Goal: Task Accomplishment & Management: Manage account settings

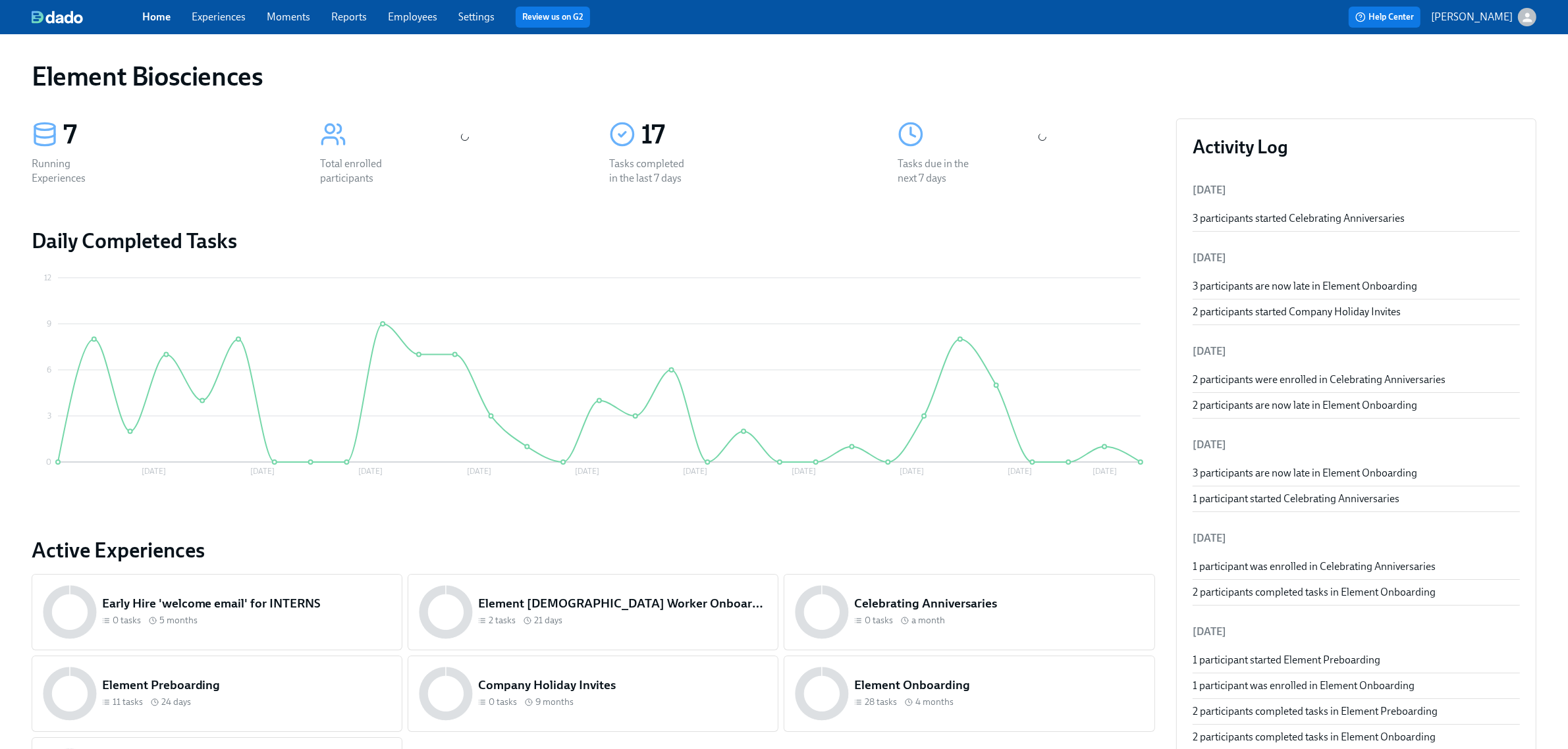
click at [418, 15] on link "Employees" at bounding box center [412, 17] width 49 height 12
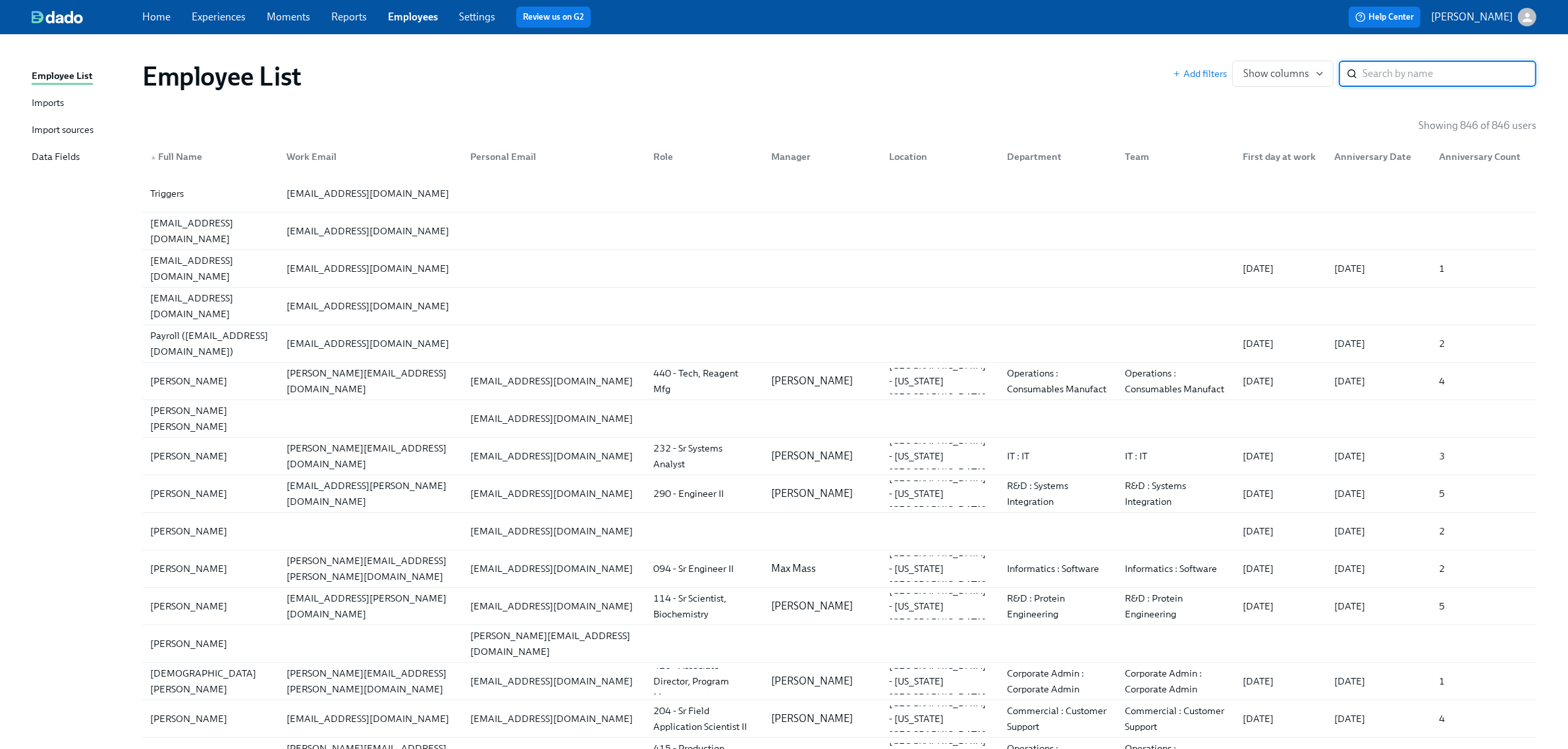
click at [66, 102] on link "Imports" at bounding box center [82, 104] width 100 height 17
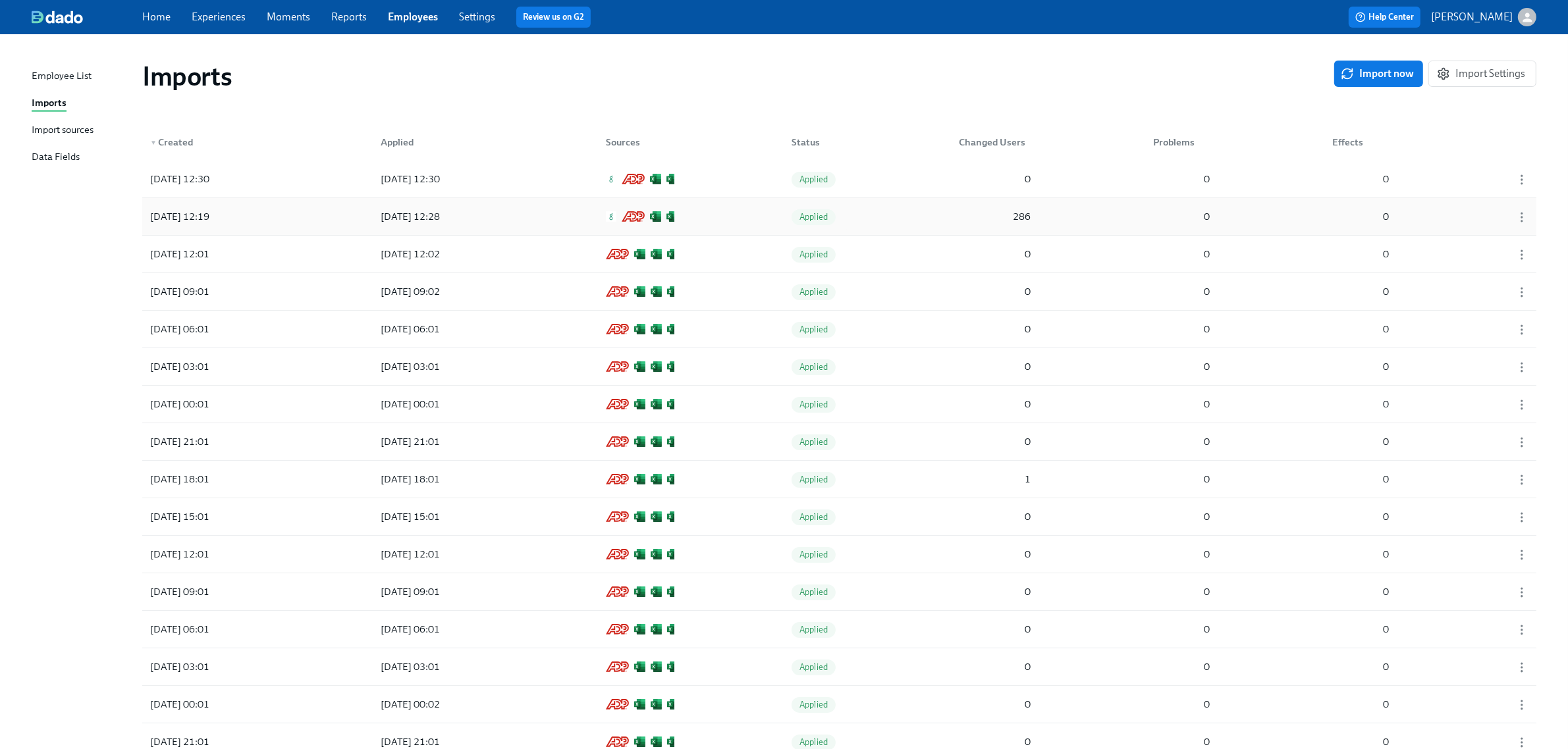
click at [754, 215] on div "[DATE] 12:19 [DATE] 12:28 Applied 286 0 0" at bounding box center [839, 217] width 1394 height 36
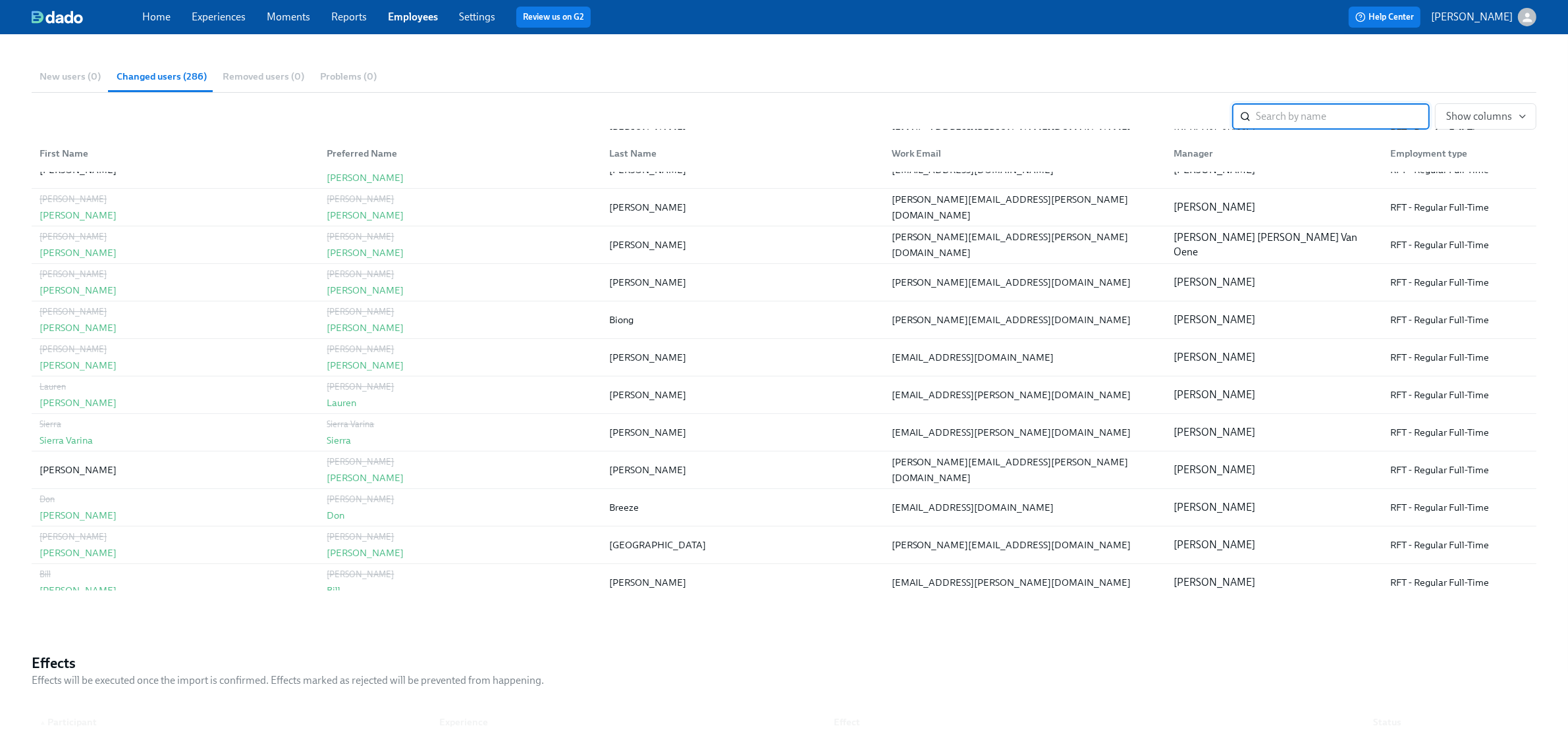
scroll to position [741, 0]
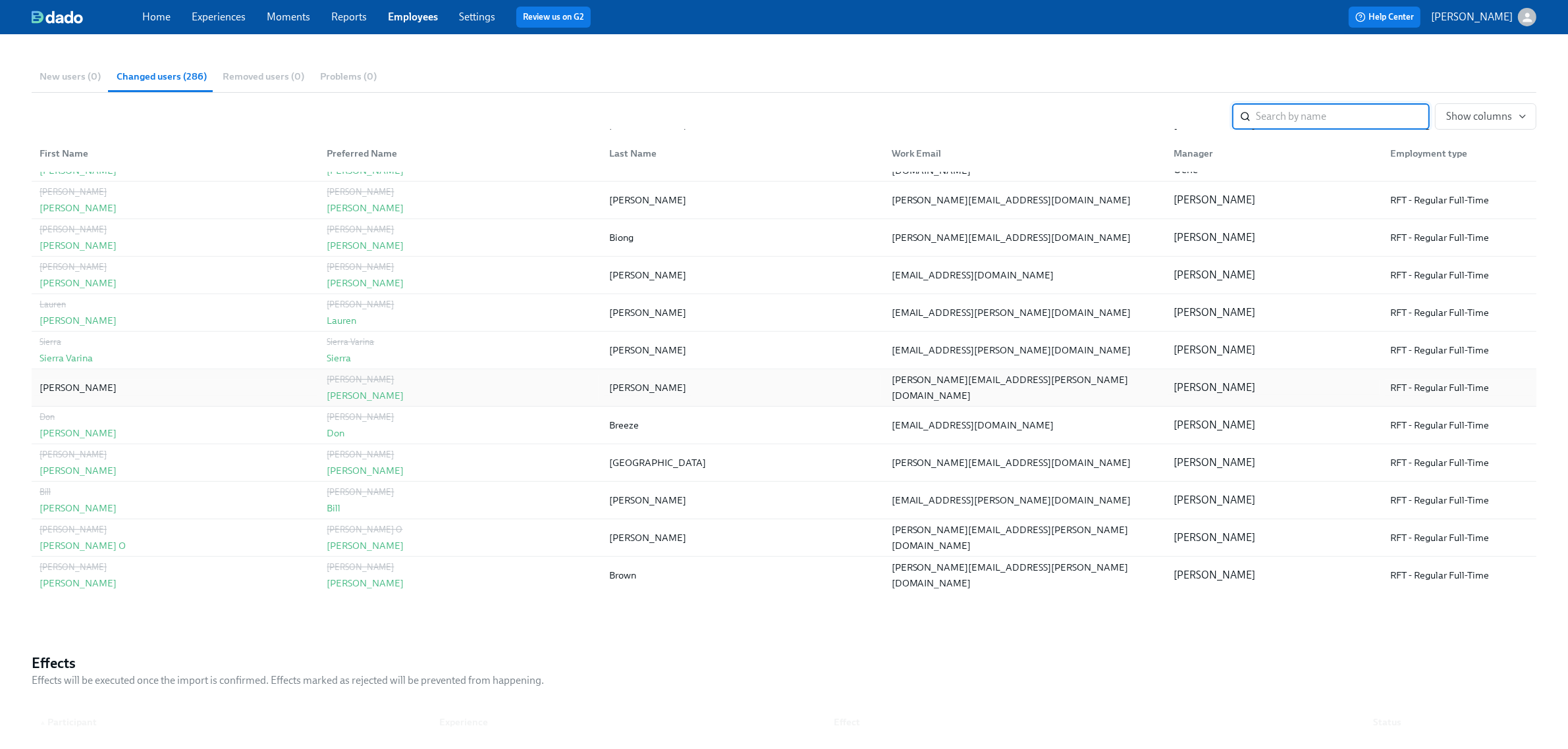
click at [630, 393] on div "[PERSON_NAME]" at bounding box center [647, 388] width 77 height 16
copy div "[PERSON_NAME]"
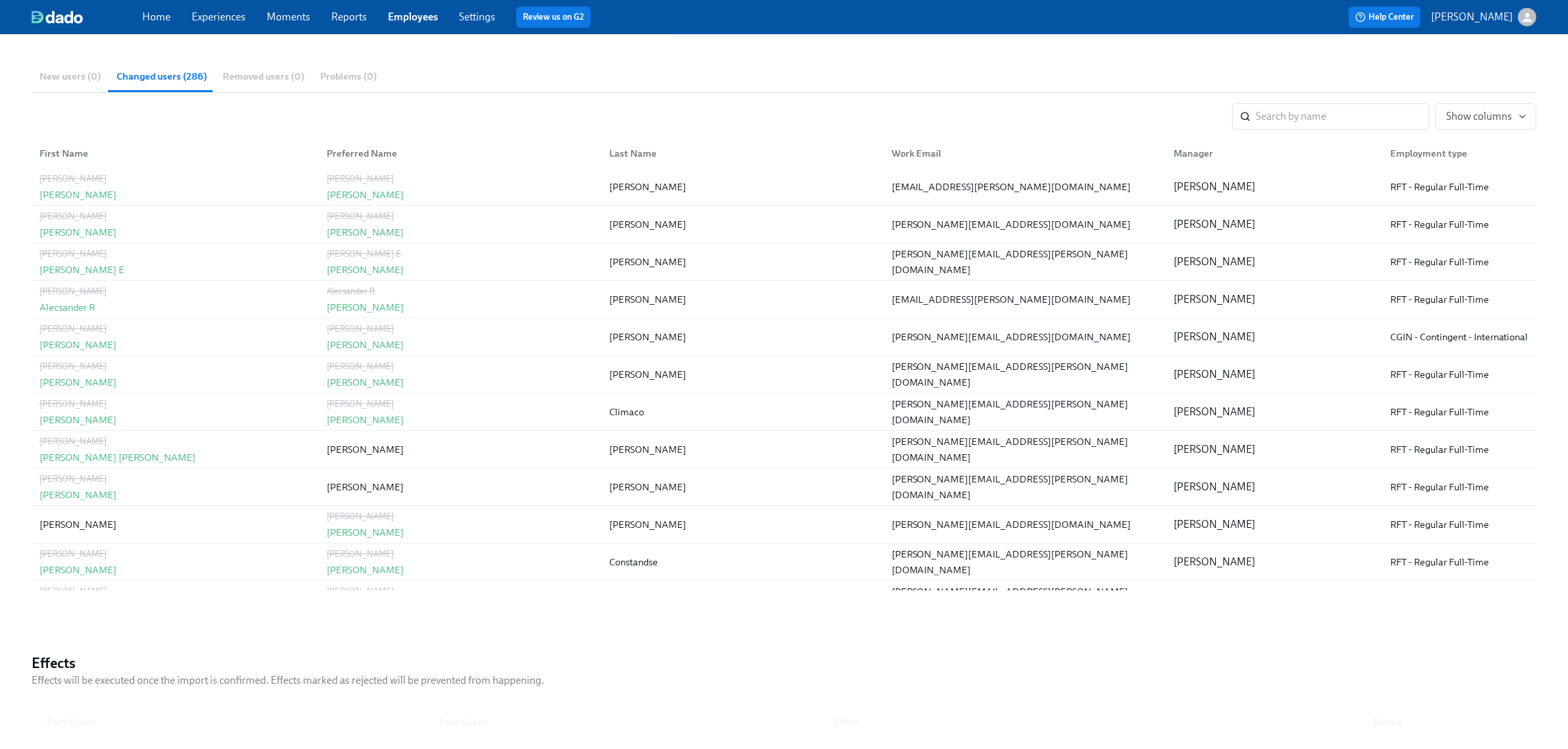
scroll to position [1399, 0]
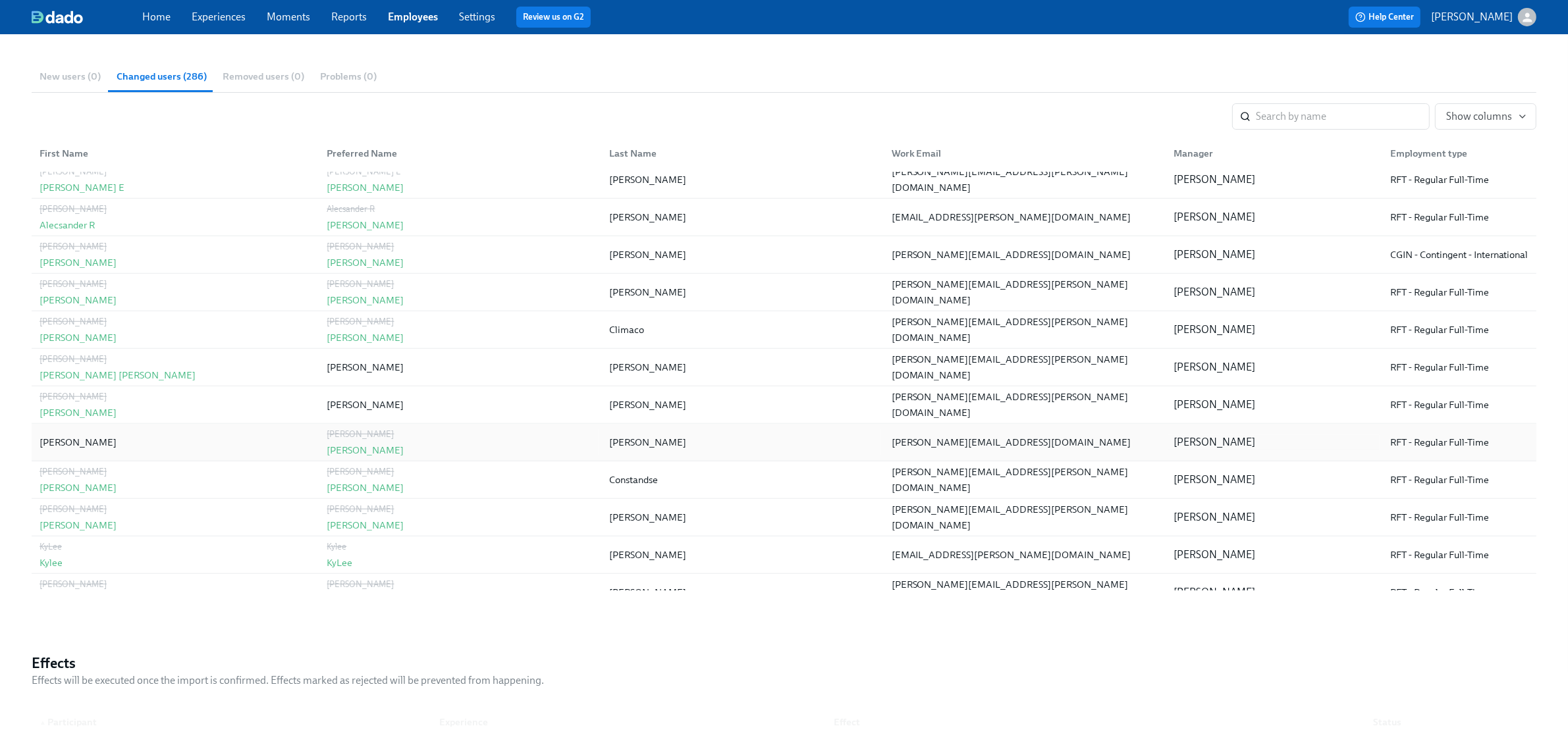
click at [623, 446] on div "[PERSON_NAME]" at bounding box center [647, 442] width 77 height 16
copy div "[PERSON_NAME]"
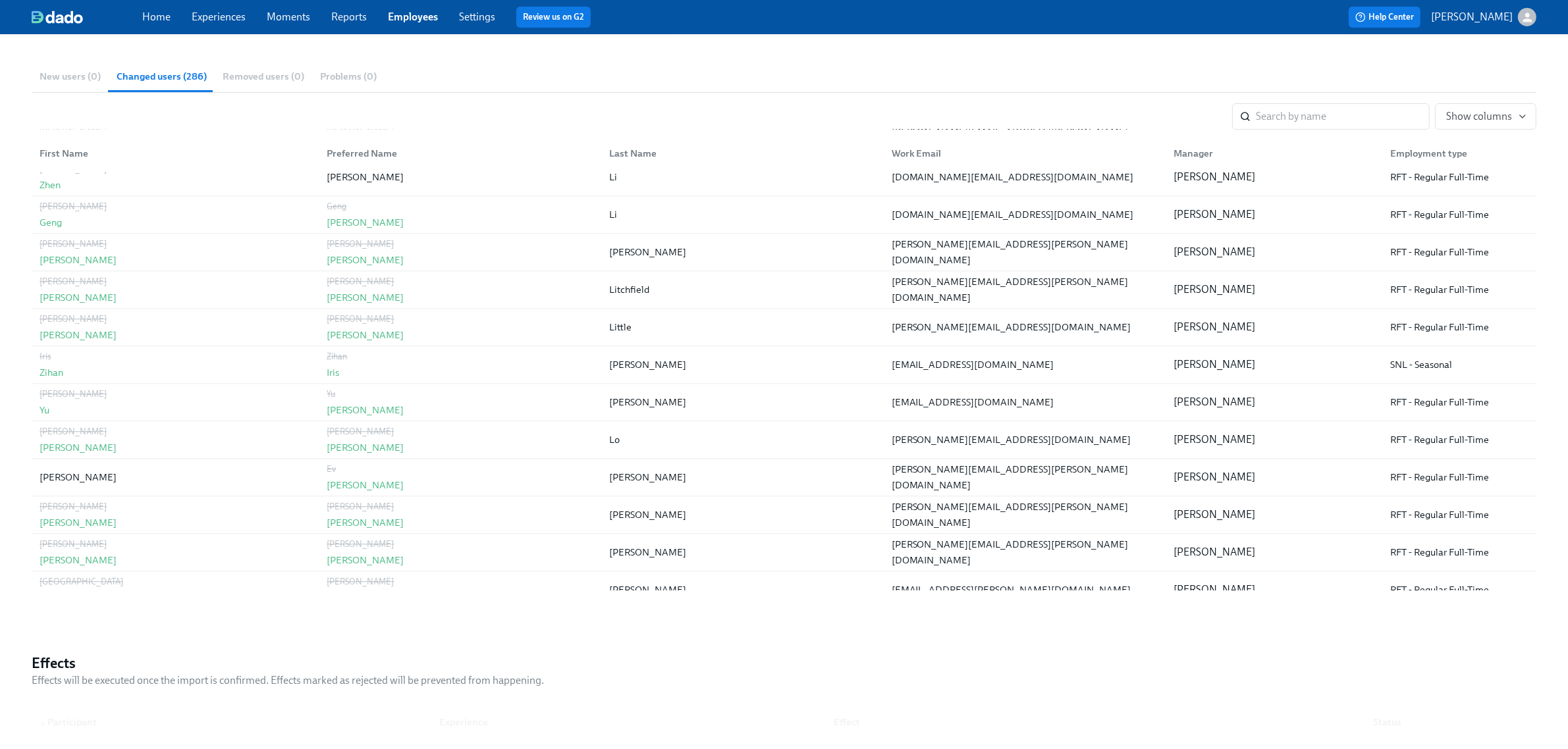
scroll to position [4250, 0]
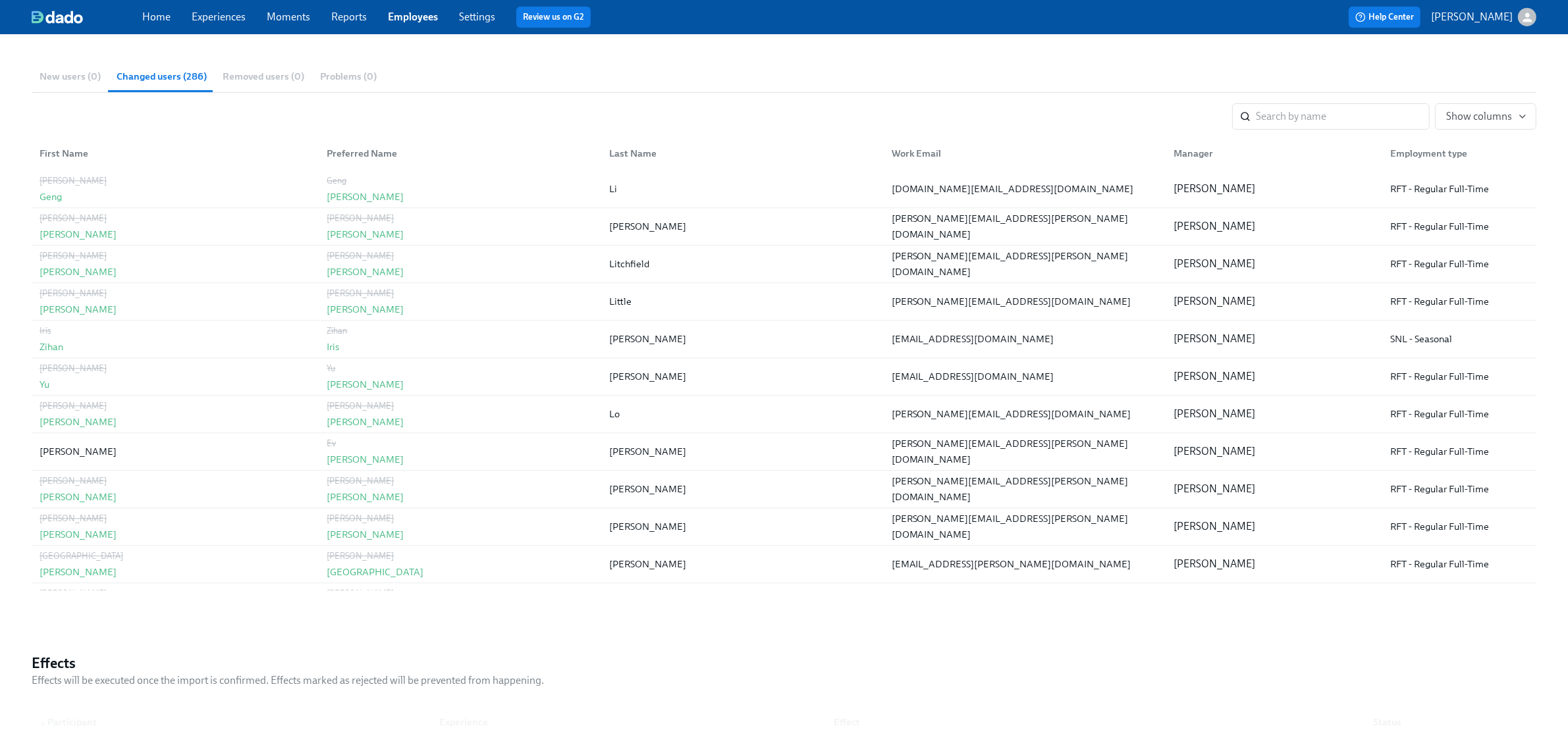
drag, startPoint x: 573, startPoint y: 472, endPoint x: 511, endPoint y: 623, distance: 163.2
click at [511, 623] on div "Back to Imports User Import : [DATE] 12:19 Status Applied Sources Greenhouse AD…" at bounding box center [784, 355] width 1504 height 940
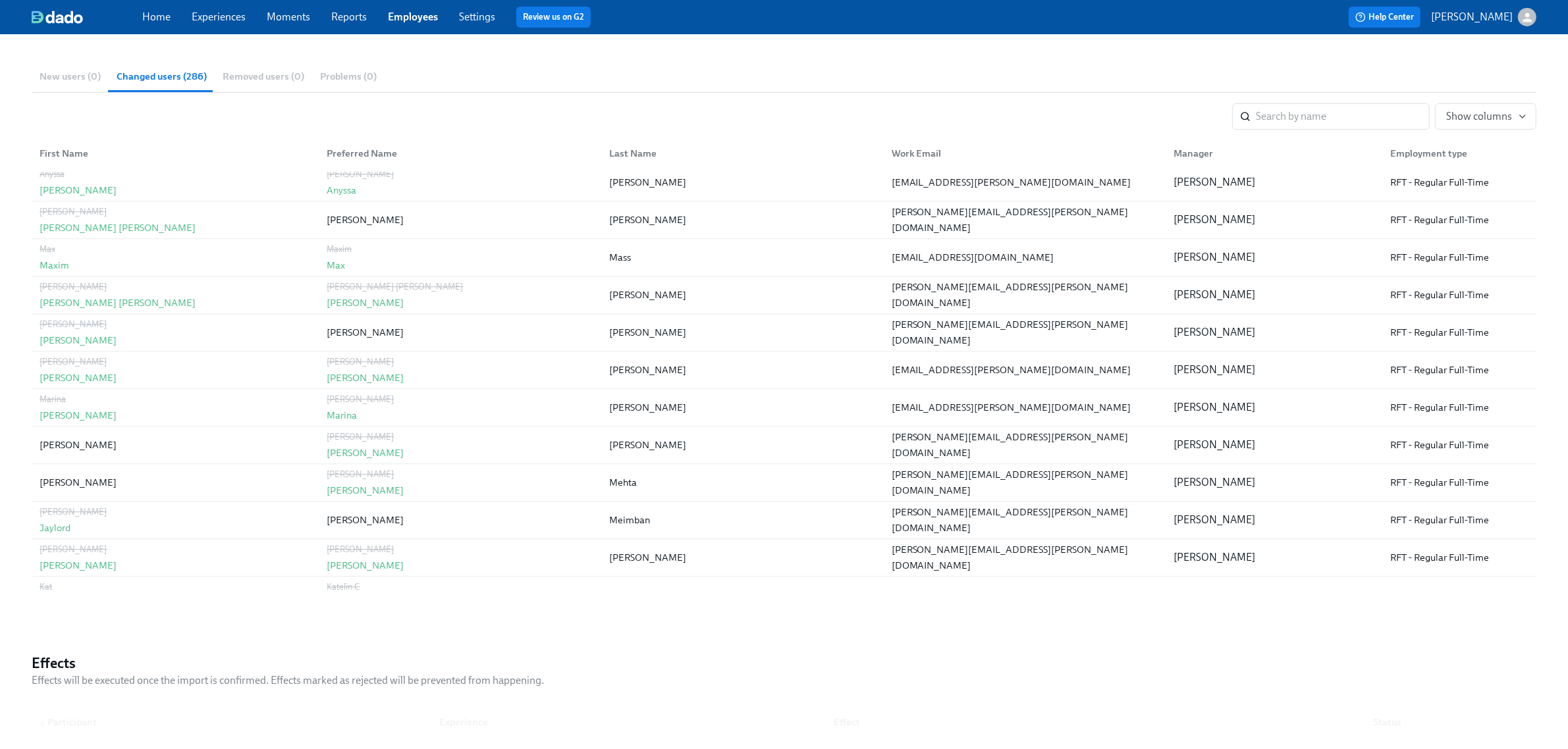
scroll to position [4569, 0]
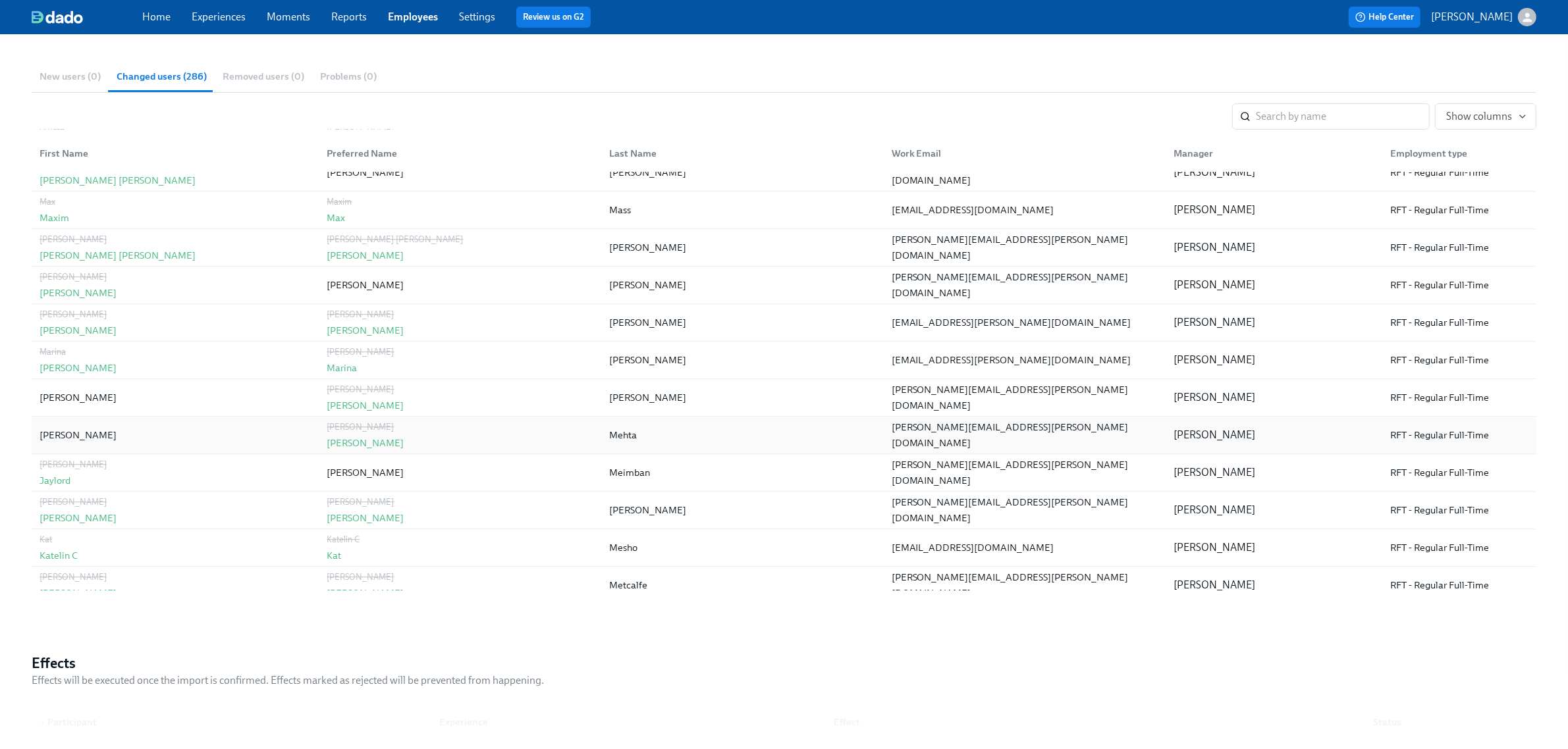
click at [617, 442] on div "Mehta" at bounding box center [623, 435] width 27 height 16
copy div "Mehta"
click at [411, 21] on link "Employees" at bounding box center [413, 17] width 50 height 12
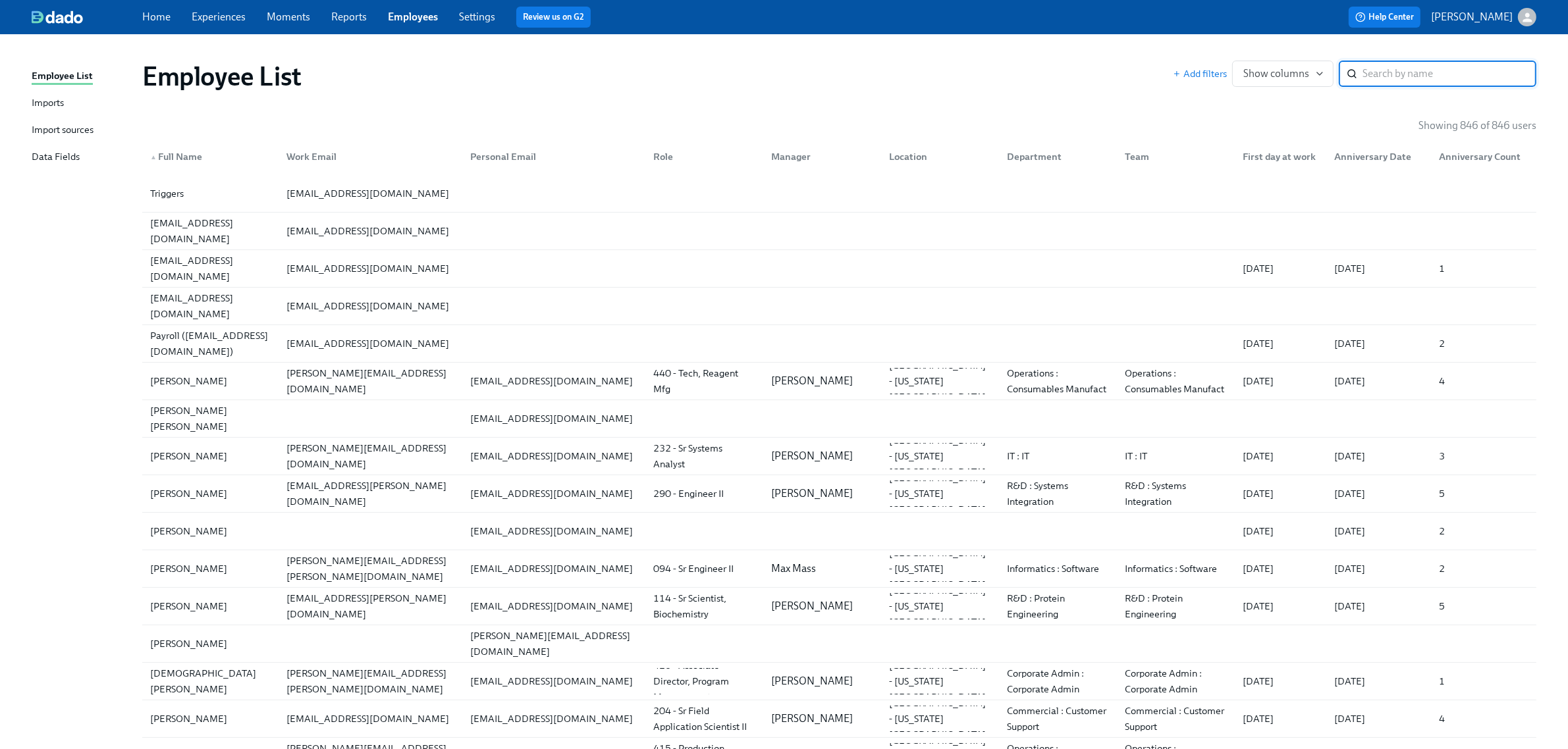
click at [64, 97] on link "Imports" at bounding box center [82, 104] width 100 height 17
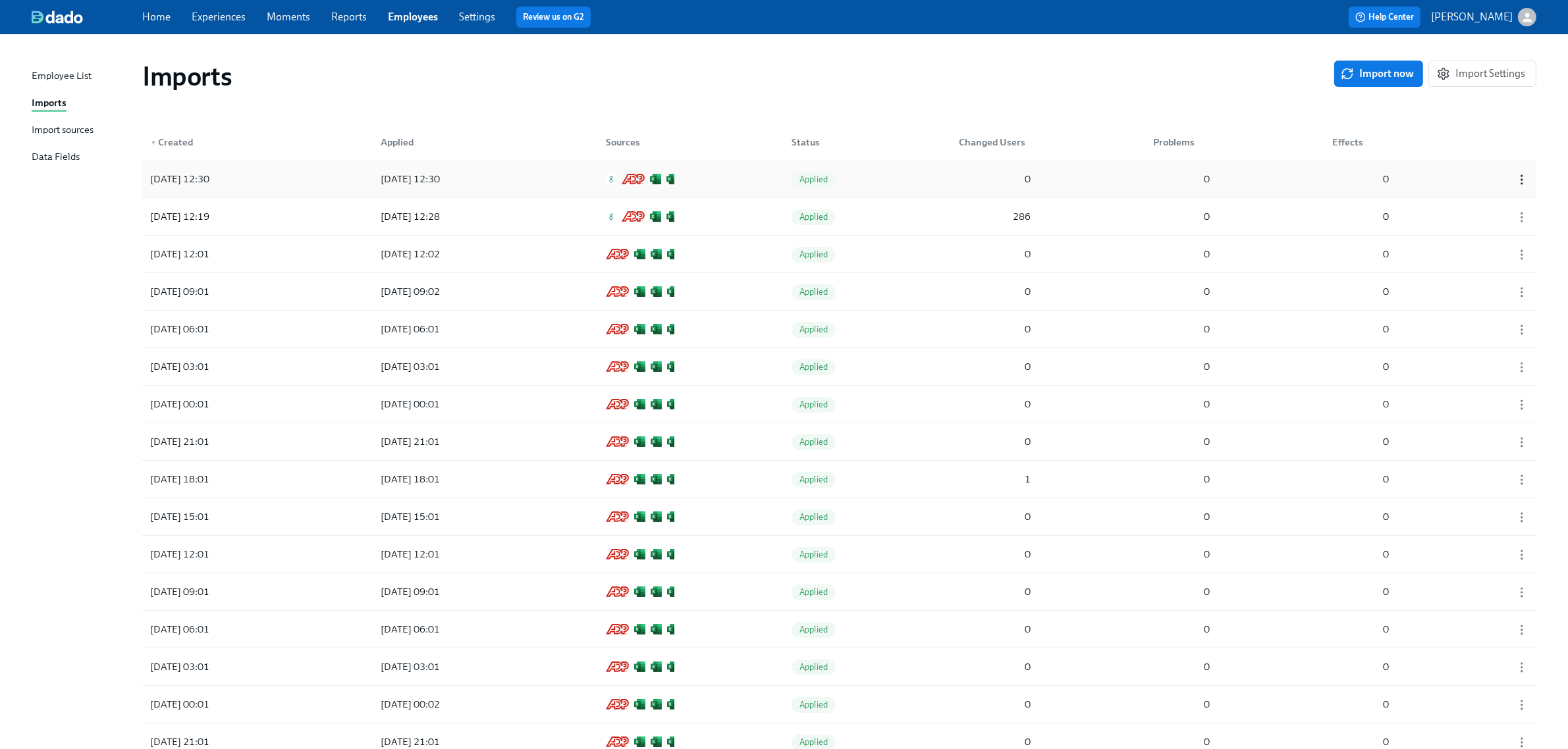
click at [1524, 176] on icon "button" at bounding box center [1521, 179] width 13 height 13
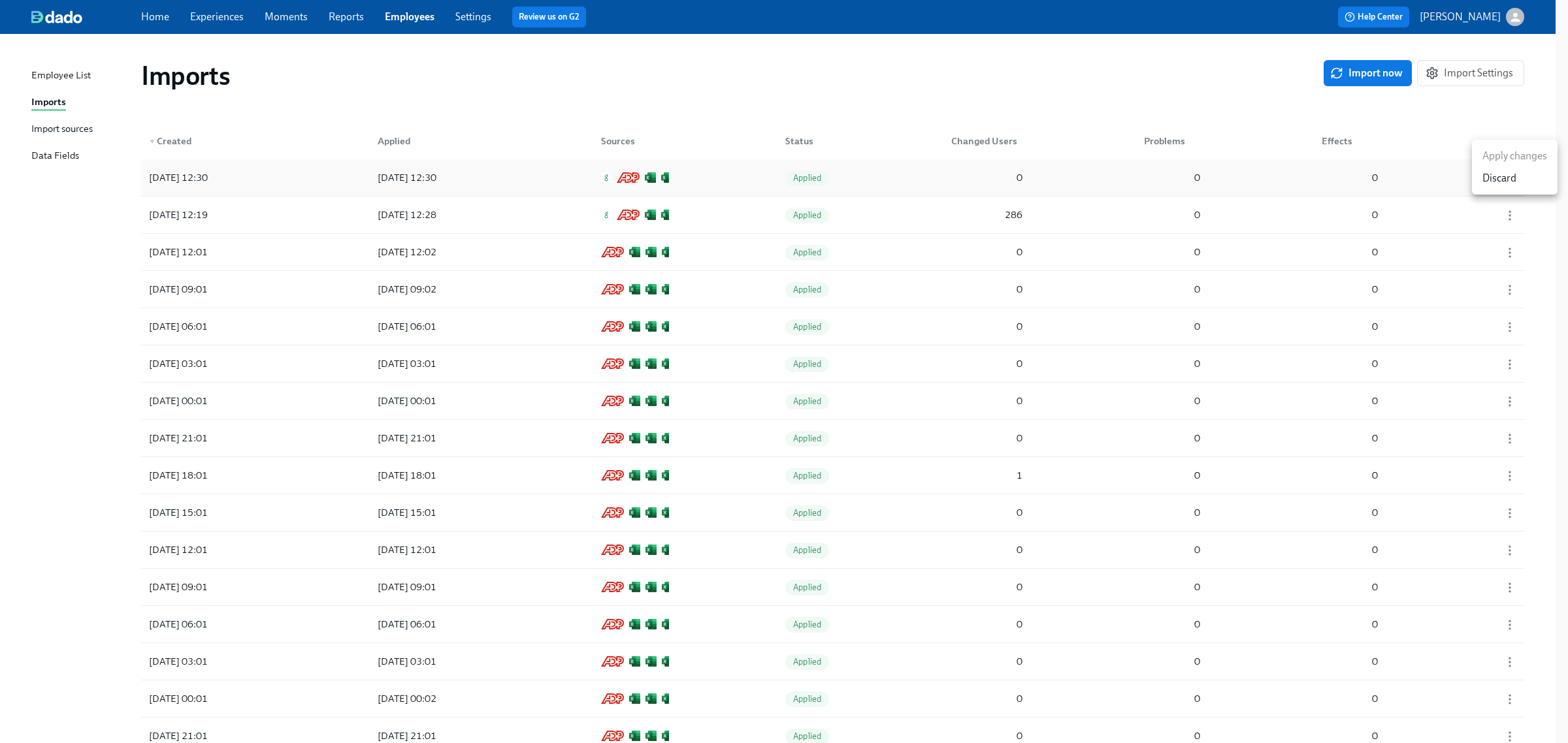
click at [1512, 175] on div "Discard" at bounding box center [1499, 178] width 34 height 14
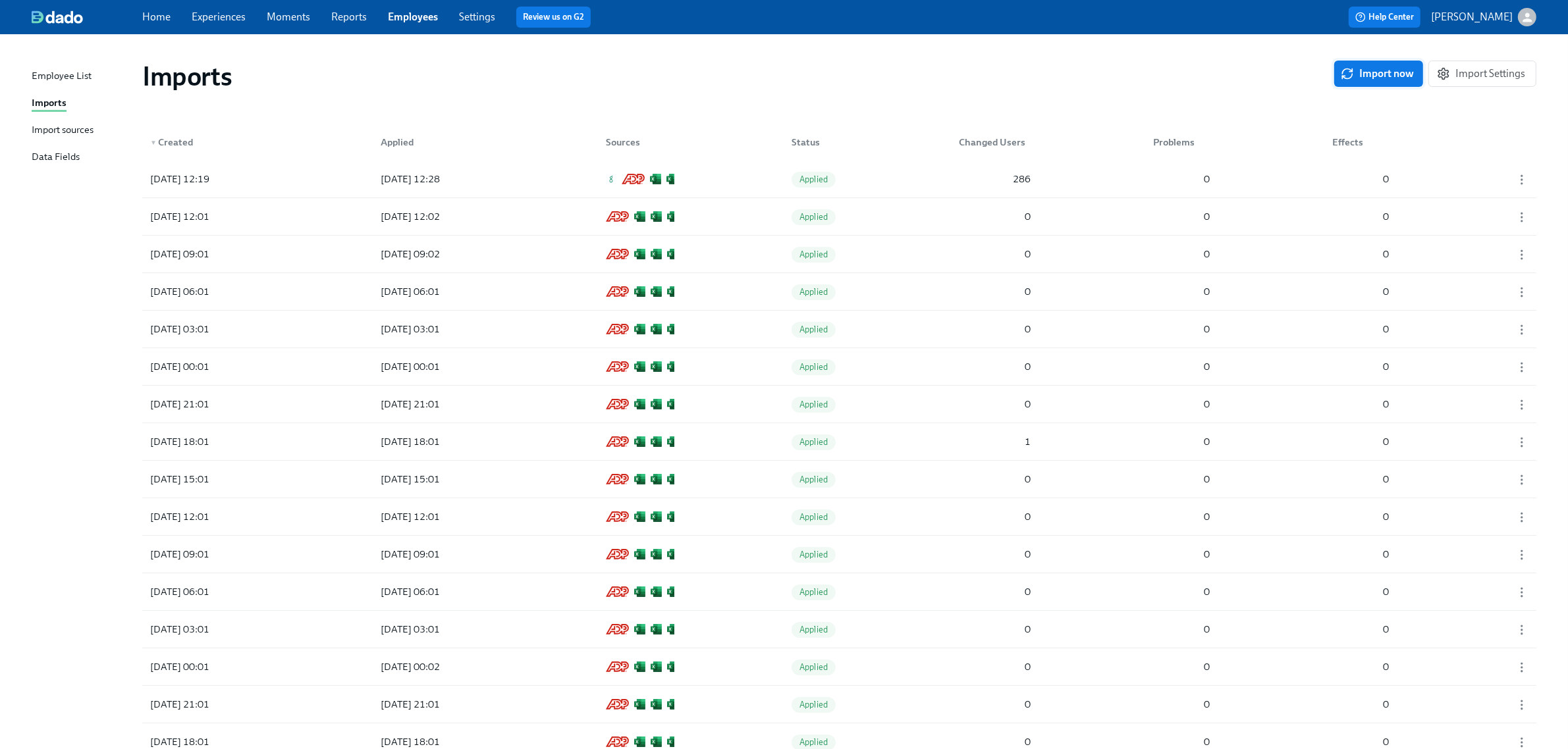
click at [1371, 67] on span "Import now" at bounding box center [1378, 73] width 71 height 13
click at [532, 171] on div "[DATE] 12:33 [DATE] 12:34 Applied 0 0 0" at bounding box center [839, 179] width 1394 height 36
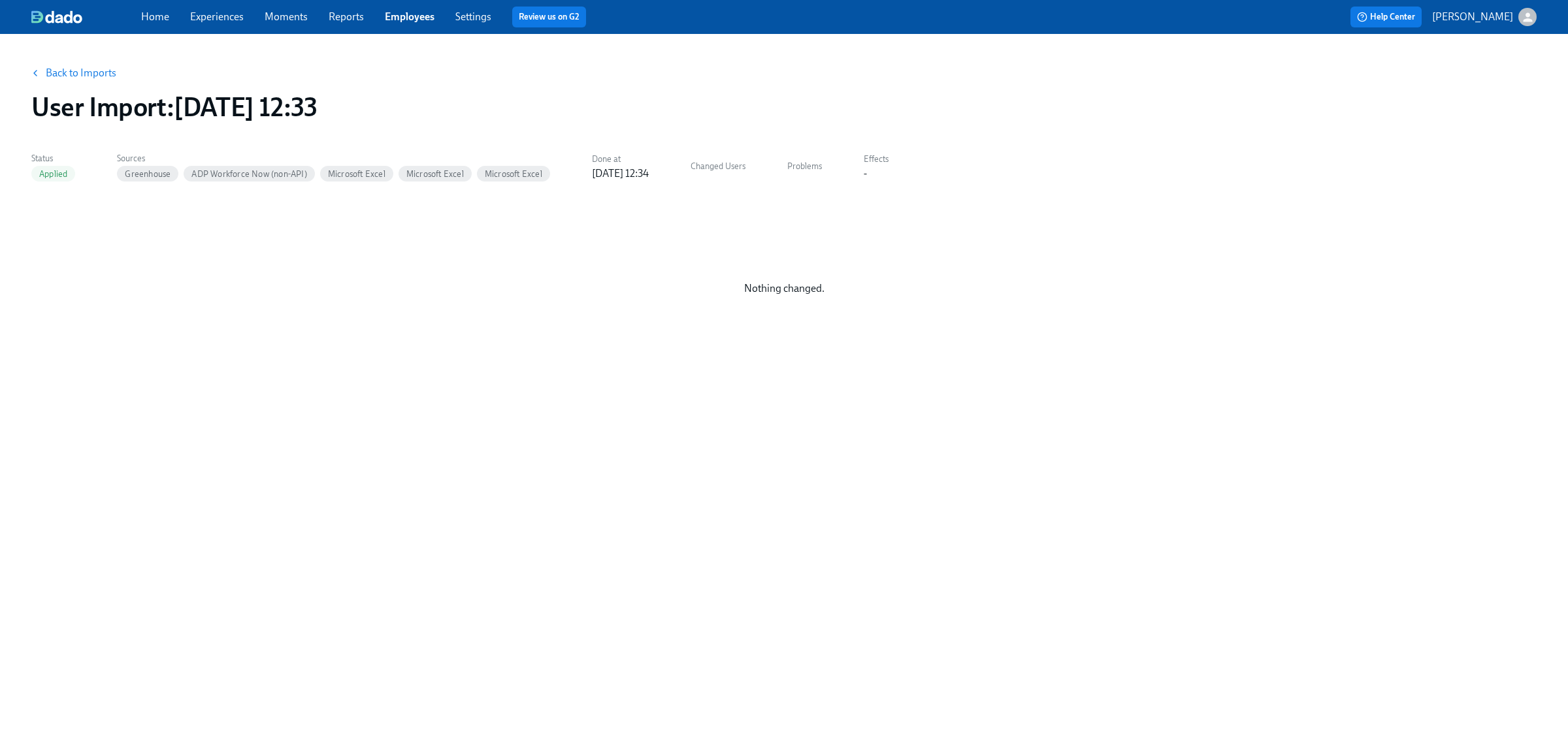
click at [85, 77] on link "Back to Imports" at bounding box center [81, 72] width 71 height 13
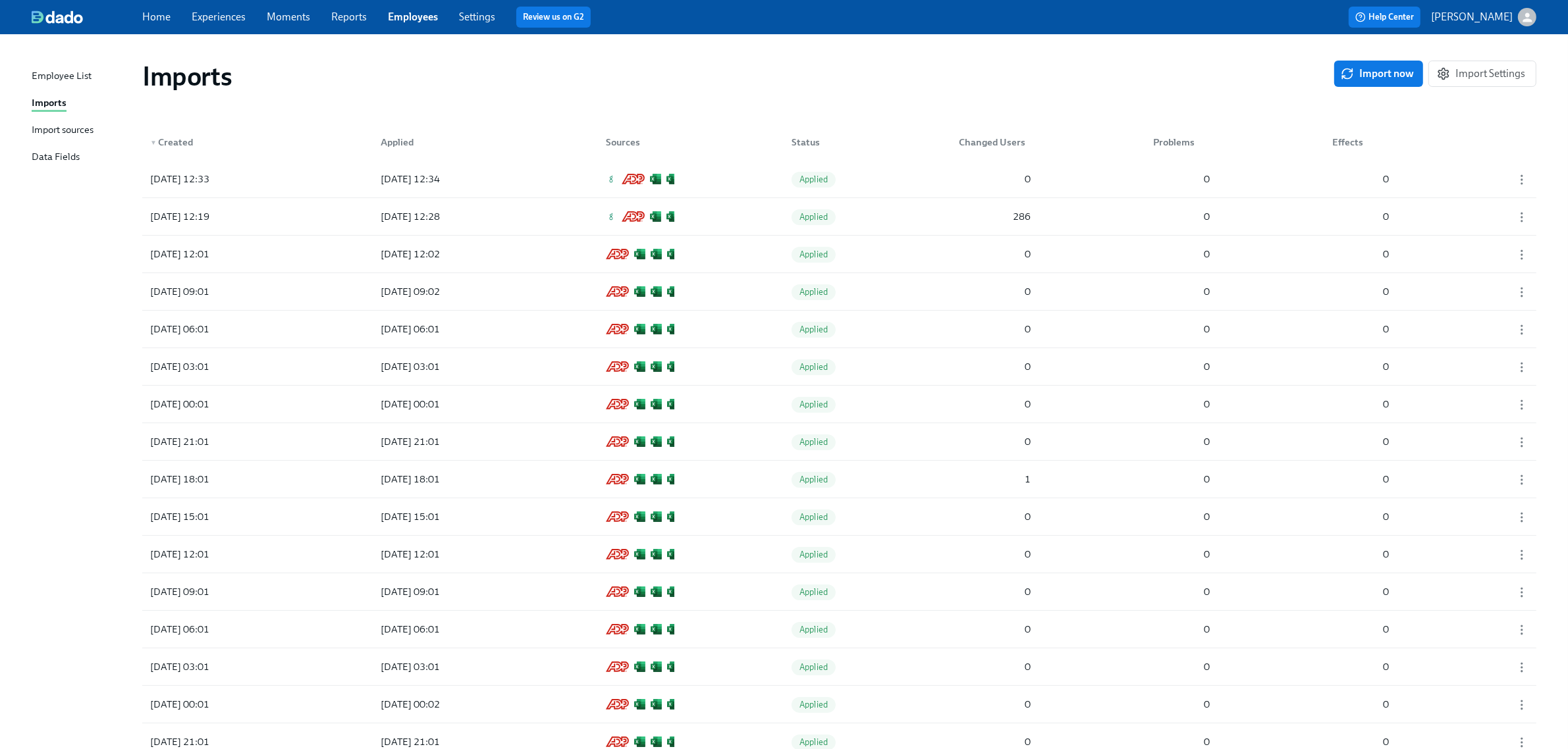
click at [209, 11] on link "Experiences" at bounding box center [218, 17] width 54 height 12
